Goal: Find specific page/section: Find specific page/section

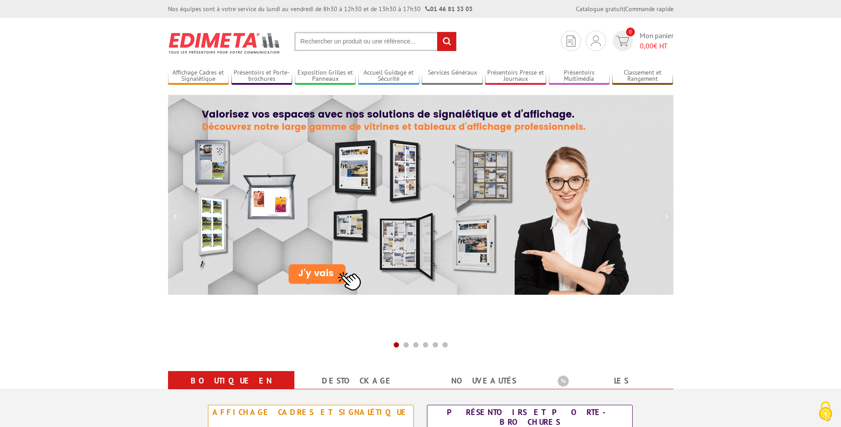
click at [350, 44] on input "text" at bounding box center [375, 41] width 162 height 19
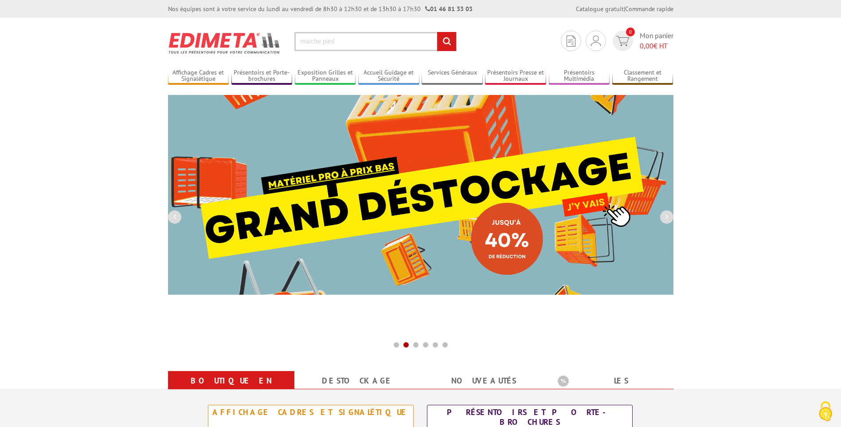
type input "marche pied"
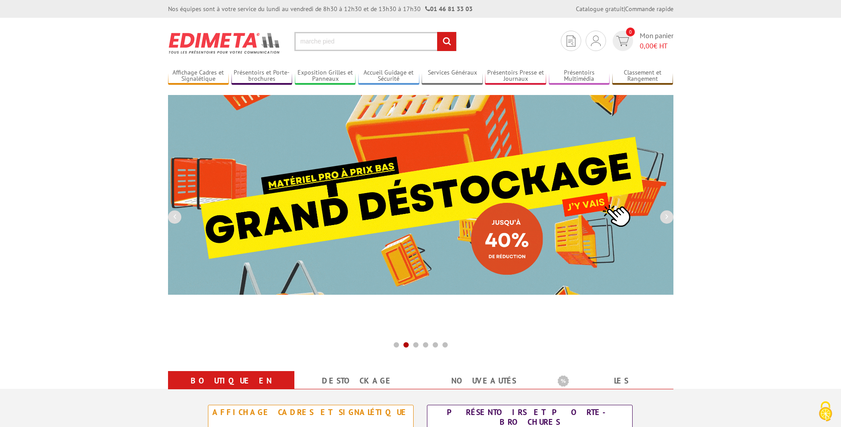
click at [437, 32] on input "rechercher" at bounding box center [446, 41] width 19 height 19
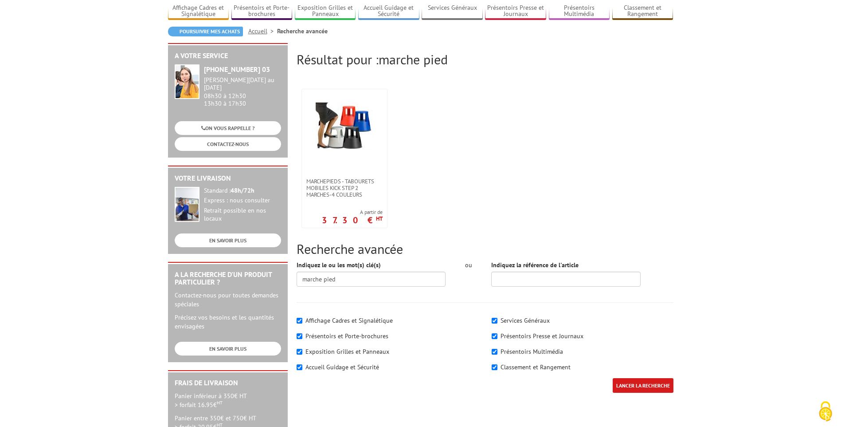
scroll to position [44, 0]
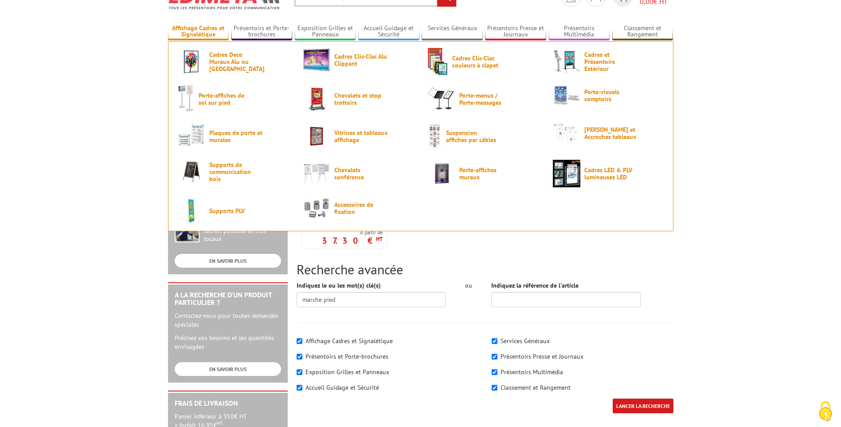
click at [194, 33] on link "Affichage Cadres et Signalétique" at bounding box center [198, 31] width 61 height 15
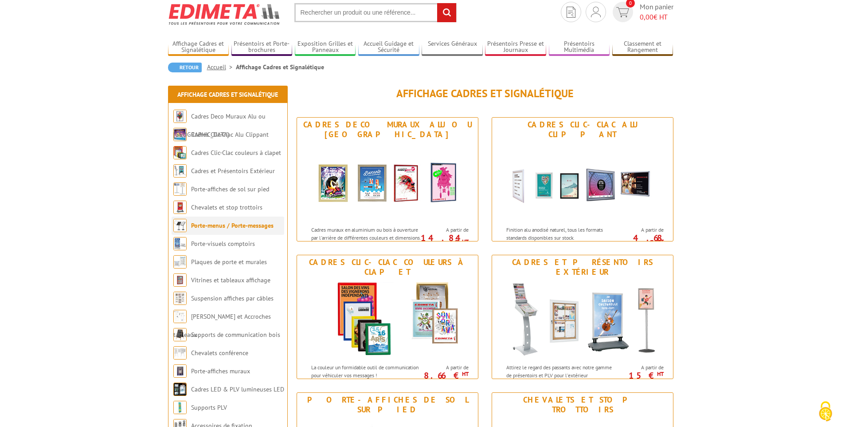
scroll to position [44, 0]
